Goal: Download file/media

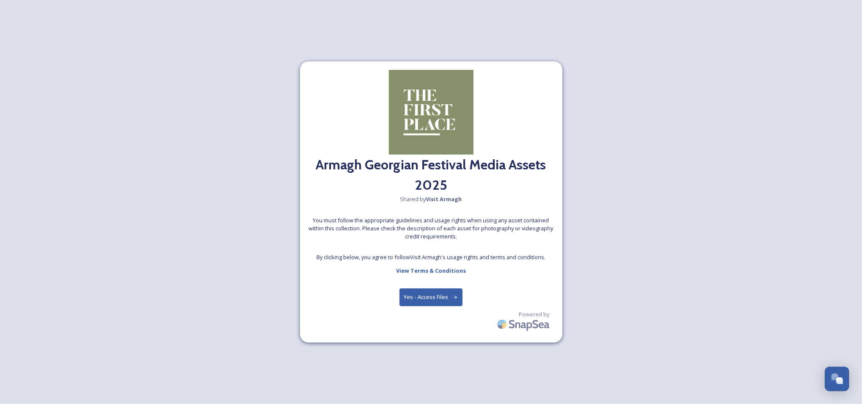
click at [430, 298] on button "Yes - Access Files" at bounding box center [430, 296] width 63 height 17
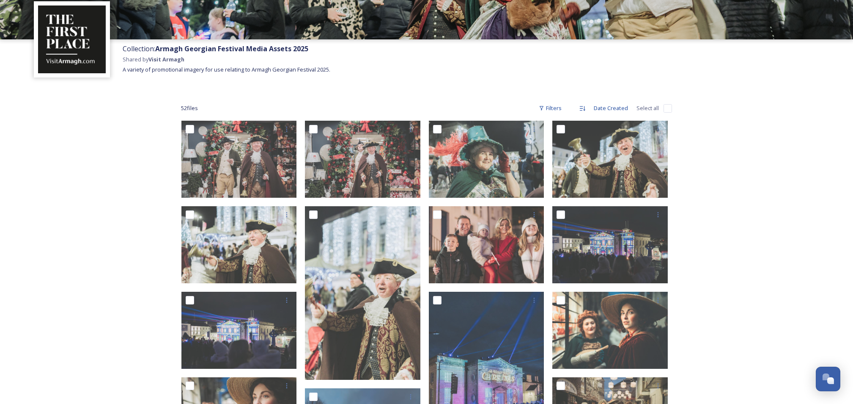
scroll to position [56, 0]
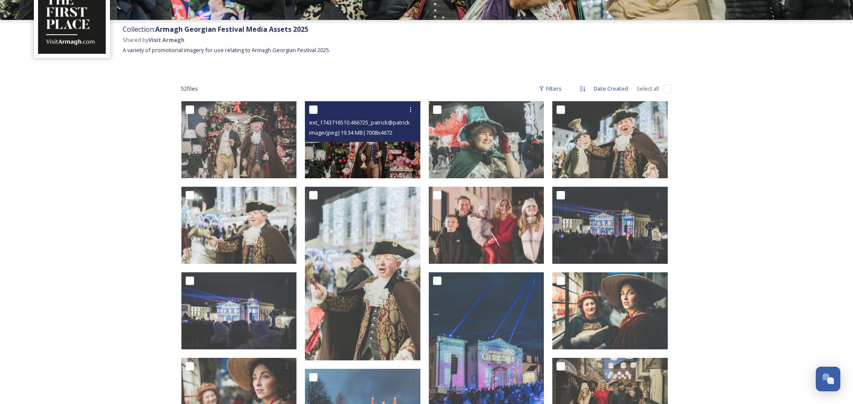
click at [377, 151] on img at bounding box center [362, 139] width 115 height 77
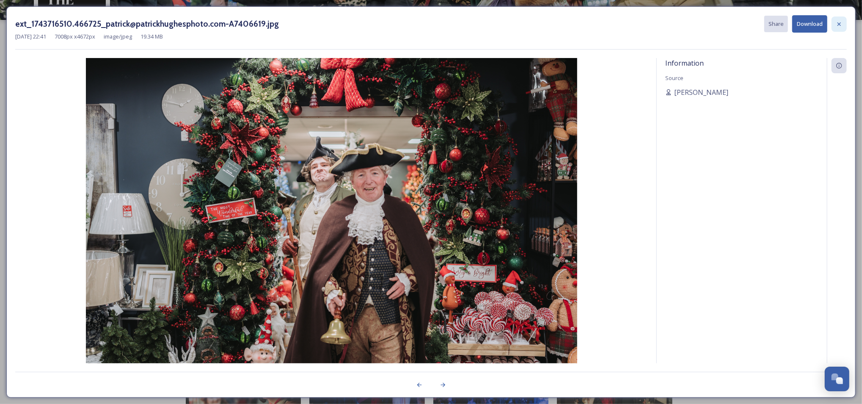
click at [842, 25] on icon at bounding box center [838, 24] width 7 height 7
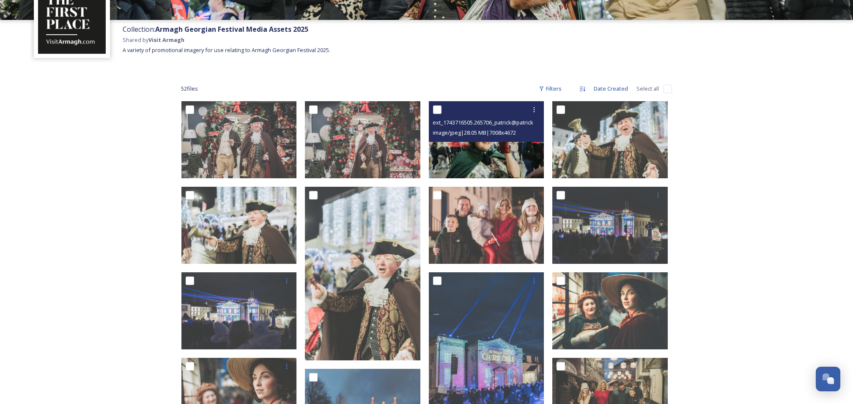
click at [499, 158] on img at bounding box center [486, 139] width 115 height 77
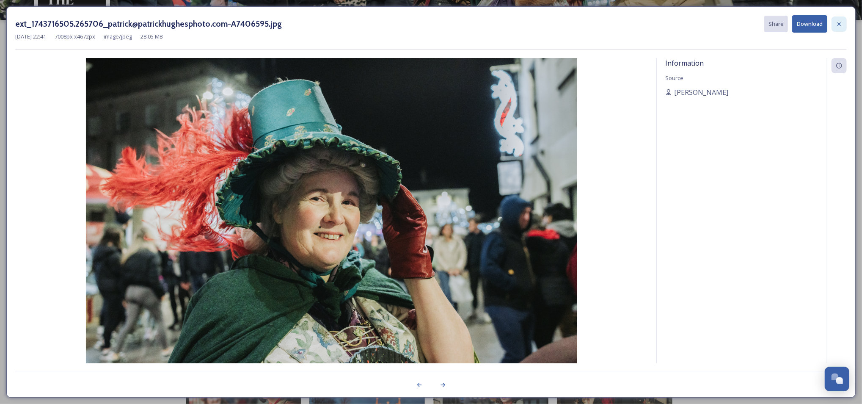
click at [838, 25] on icon at bounding box center [838, 24] width 7 height 7
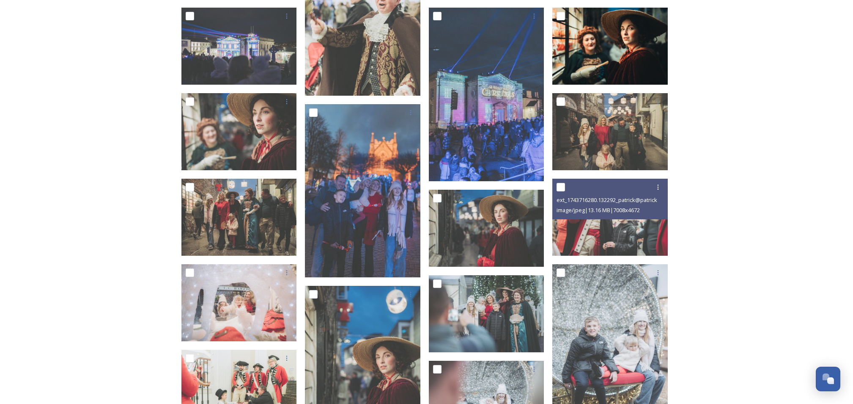
scroll to position [338, 0]
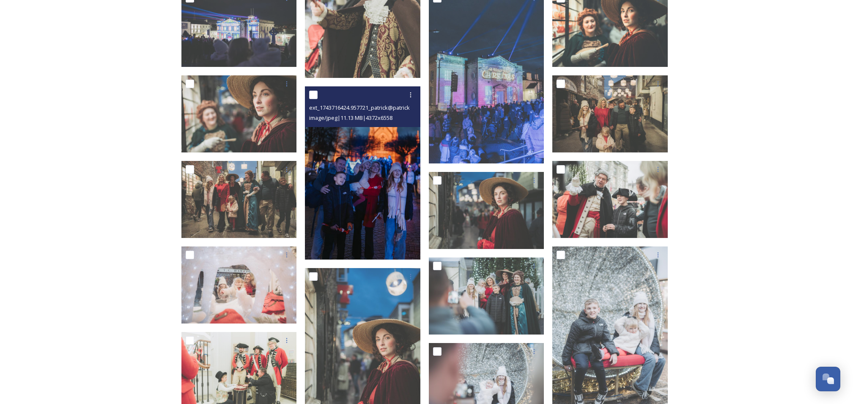
click at [371, 201] on img at bounding box center [362, 172] width 115 height 173
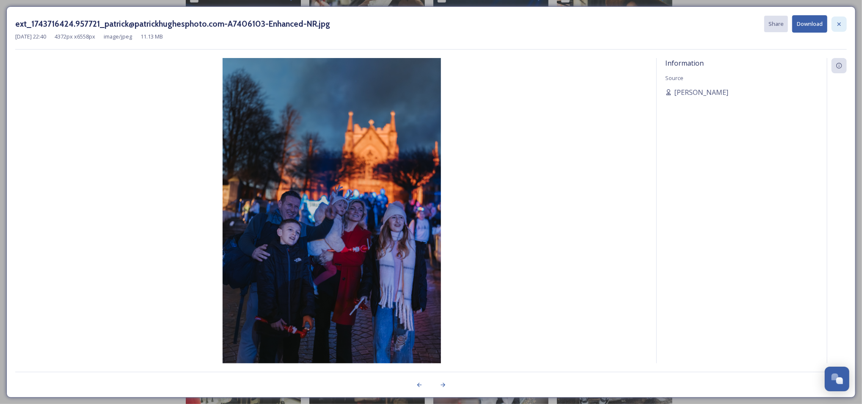
click at [838, 23] on icon at bounding box center [838, 23] width 3 height 3
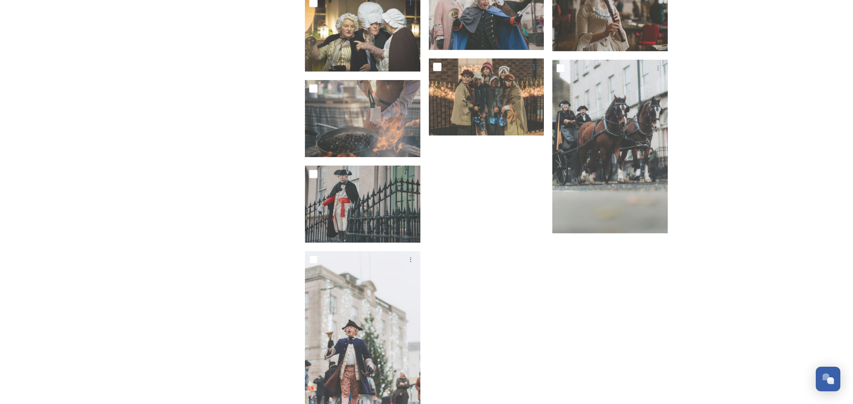
scroll to position [1386, 0]
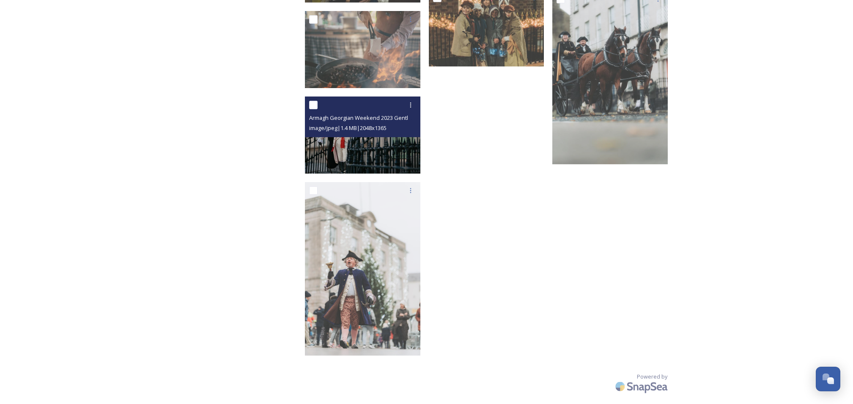
click at [376, 145] on img at bounding box center [362, 134] width 115 height 77
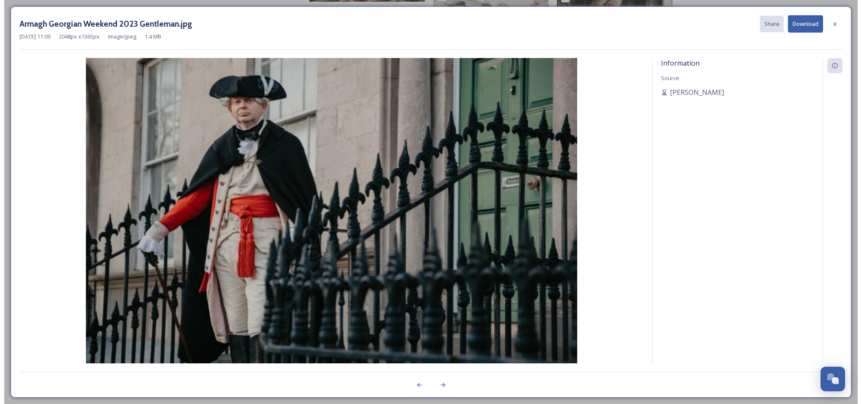
scroll to position [1300, 0]
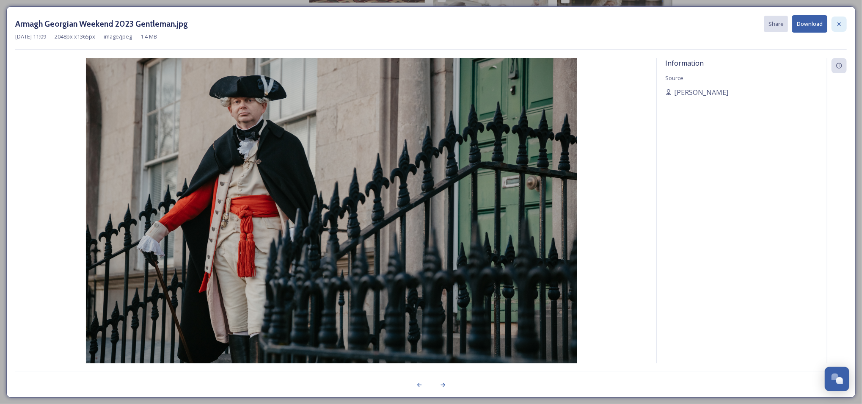
click at [838, 19] on div at bounding box center [838, 23] width 15 height 15
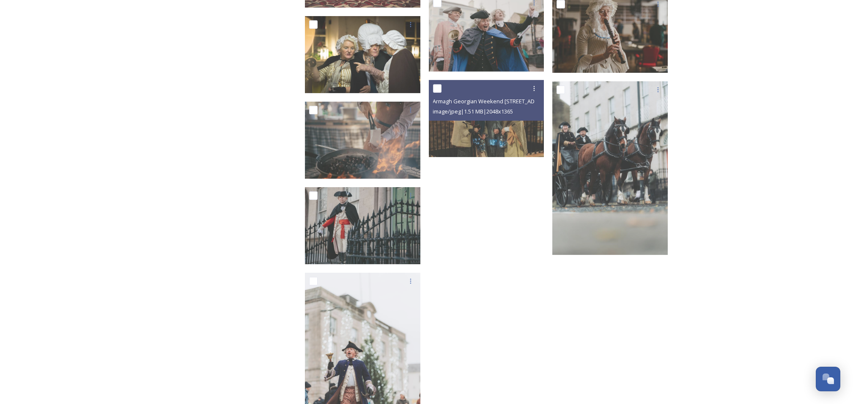
scroll to position [1273, 0]
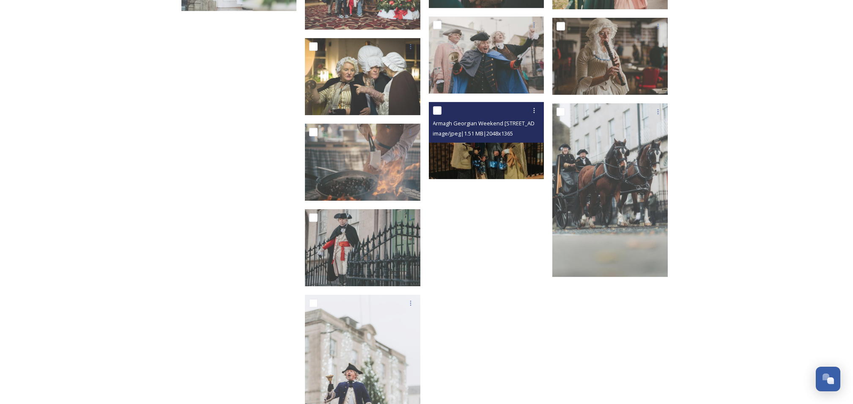
click at [503, 165] on img at bounding box center [486, 140] width 115 height 77
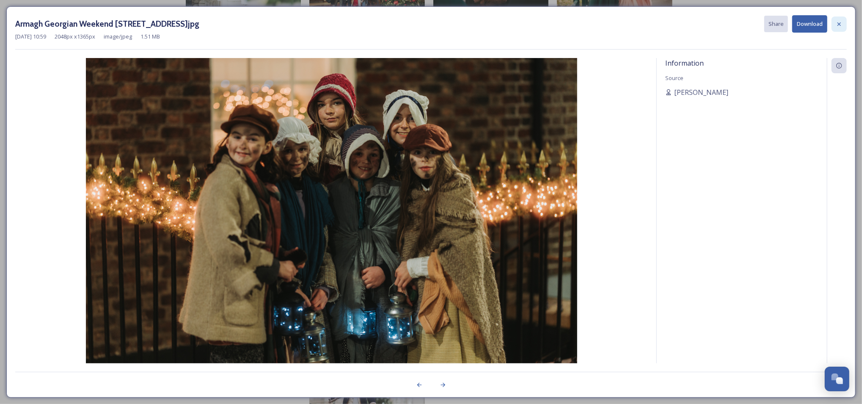
click at [841, 23] on icon at bounding box center [838, 24] width 7 height 7
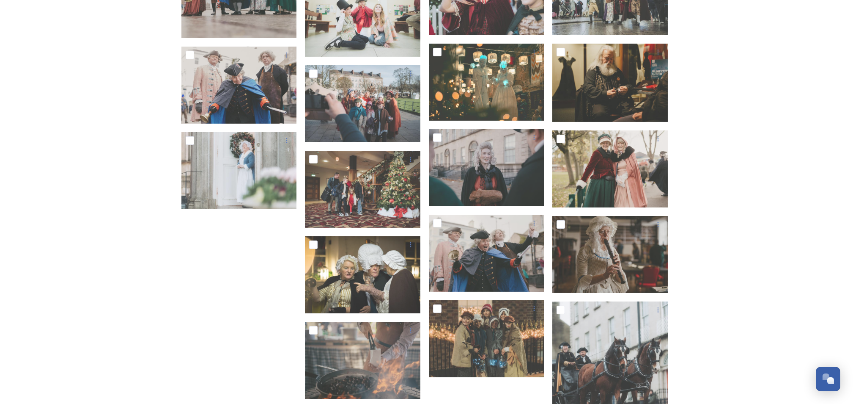
scroll to position [878, 0]
